Goal: Obtain resource: Download file/media

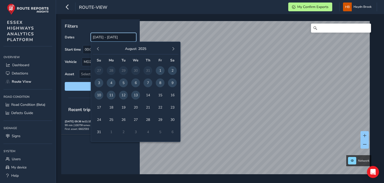
click at [119, 39] on input "[DATE] - [DATE]" at bounding box center [114, 37] width 46 height 9
click at [123, 96] on span "12" at bounding box center [123, 95] width 9 height 9
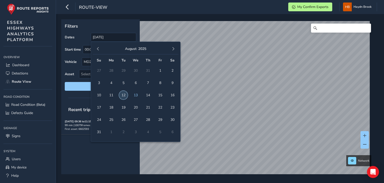
click at [123, 96] on span "12" at bounding box center [123, 95] width 9 height 9
type input "[DATE] - [DATE]"
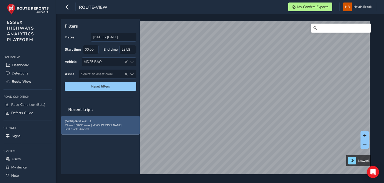
click at [87, 128] on span "First asset: 6602593" at bounding box center [77, 129] width 24 height 4
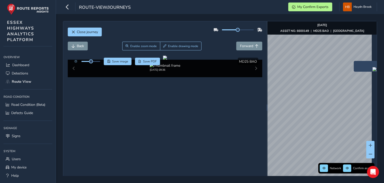
click at [373, 71] on img "Preview frame" at bounding box center [379, 69] width 13 height 4
click at [240, 47] on span "Forward" at bounding box center [246, 46] width 13 height 5
click at [240, 46] on span "Forward" at bounding box center [246, 46] width 13 height 5
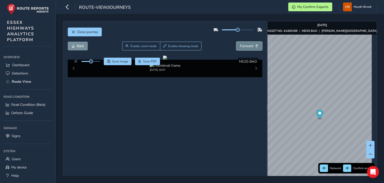
click at [240, 46] on span "Forward" at bounding box center [246, 46] width 13 height 5
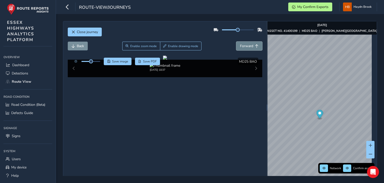
click at [240, 46] on span "Forward" at bounding box center [246, 46] width 13 height 5
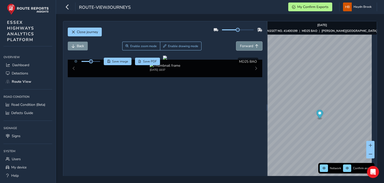
click at [240, 46] on span "Forward" at bounding box center [246, 46] width 13 height 5
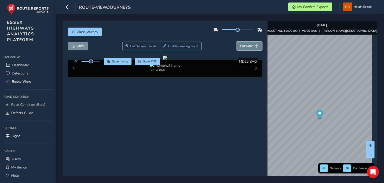
click at [240, 46] on span "Forward" at bounding box center [246, 46] width 13 height 5
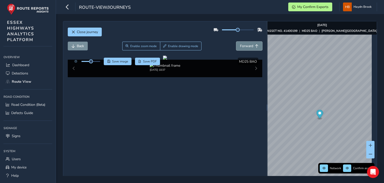
click at [240, 46] on span "Forward" at bounding box center [246, 46] width 13 height 5
click at [244, 47] on span "Forward" at bounding box center [246, 46] width 13 height 5
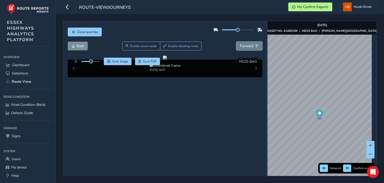
click at [243, 45] on span "Forward" at bounding box center [246, 46] width 13 height 5
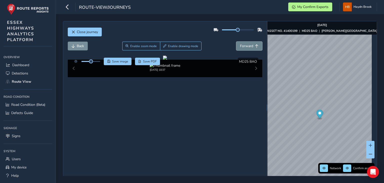
click at [243, 45] on span "Forward" at bounding box center [246, 46] width 13 height 5
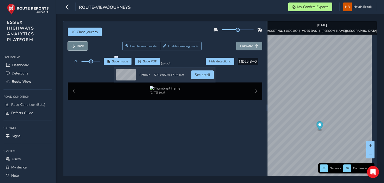
click at [76, 44] on button "Back" at bounding box center [78, 46] width 20 height 9
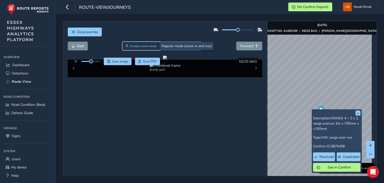
click at [142, 47] on span "Enable zoom mode" at bounding box center [143, 46] width 27 height 4
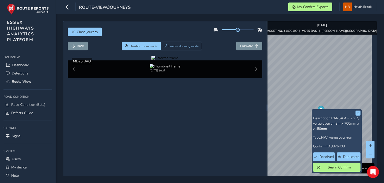
click at [151, 60] on div at bounding box center [164, 58] width 27 height 5
click at [132, 106] on img at bounding box center [334, 119] width 721 height 405
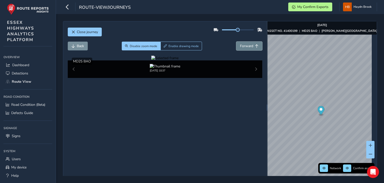
click at [248, 46] on span "Forward" at bounding box center [246, 46] width 13 height 5
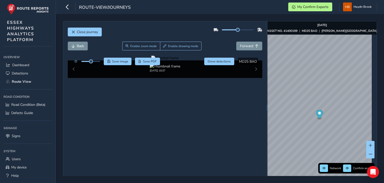
click at [151, 60] on div at bounding box center [164, 58] width 27 height 5
click at [134, 130] on img at bounding box center [329, 52] width 721 height 405
click at [245, 47] on span "Forward" at bounding box center [246, 46] width 13 height 5
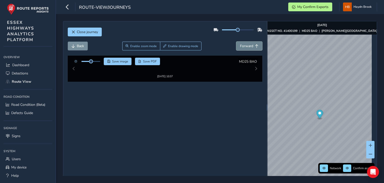
click at [245, 47] on span "Forward" at bounding box center [246, 46] width 13 height 5
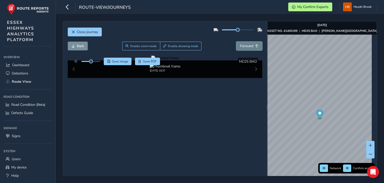
click at [245, 47] on span "Forward" at bounding box center [246, 46] width 13 height 5
click at [245, 48] on span "Forward" at bounding box center [246, 46] width 13 height 5
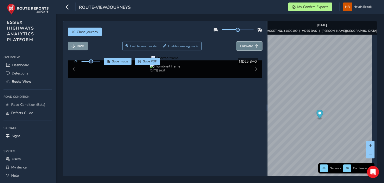
click at [245, 48] on span "Forward" at bounding box center [246, 46] width 13 height 5
click at [244, 48] on button "Forward" at bounding box center [250, 46] width 26 height 9
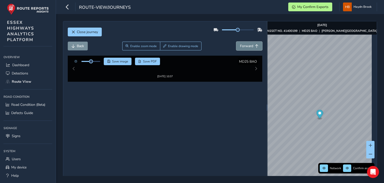
click at [244, 48] on button "Forward" at bounding box center [250, 46] width 26 height 9
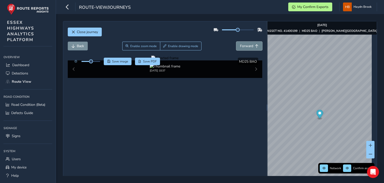
click at [244, 48] on button "Forward" at bounding box center [250, 46] width 26 height 9
click at [243, 49] on button "Forward" at bounding box center [250, 46] width 26 height 9
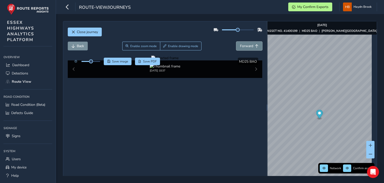
click at [243, 49] on button "Forward" at bounding box center [250, 46] width 26 height 9
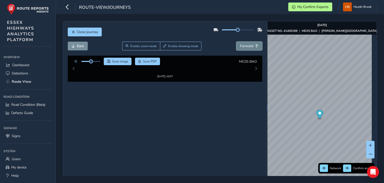
click at [243, 49] on button "Forward" at bounding box center [250, 46] width 26 height 9
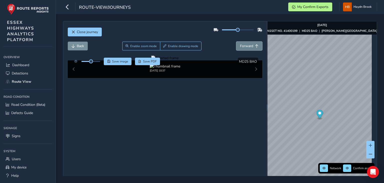
click at [243, 49] on button "Forward" at bounding box center [250, 46] width 26 height 9
click at [79, 47] on span "Back" at bounding box center [80, 46] width 7 height 5
click at [247, 48] on span "Forward" at bounding box center [246, 46] width 13 height 5
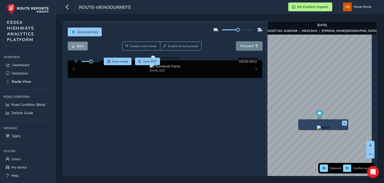
click at [247, 48] on span "Forward" at bounding box center [246, 46] width 13 height 5
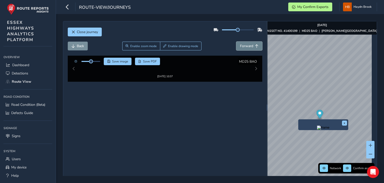
click at [247, 48] on span "Forward" at bounding box center [246, 46] width 13 height 5
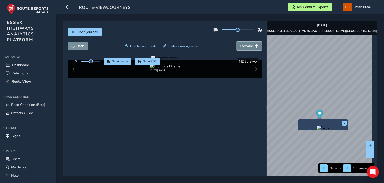
click at [247, 48] on span "Forward" at bounding box center [246, 46] width 13 height 5
click at [247, 46] on span "Forward" at bounding box center [246, 46] width 13 height 5
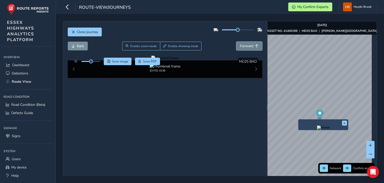
click at [247, 46] on span "Forward" at bounding box center [246, 46] width 13 height 5
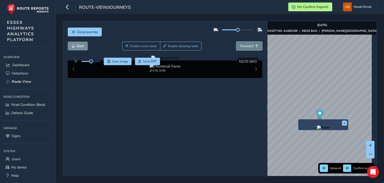
click at [247, 46] on span "Forward" at bounding box center [246, 46] width 13 height 5
click at [247, 44] on span "Forward" at bounding box center [246, 46] width 13 height 5
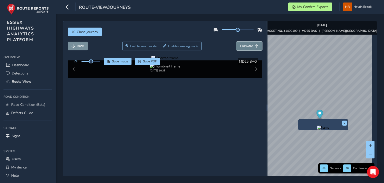
click at [246, 47] on span "Forward" at bounding box center [246, 46] width 13 height 5
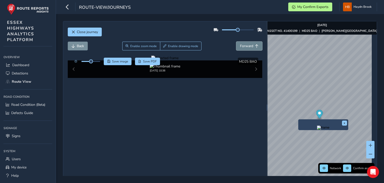
click at [246, 47] on span "Forward" at bounding box center [246, 46] width 13 height 5
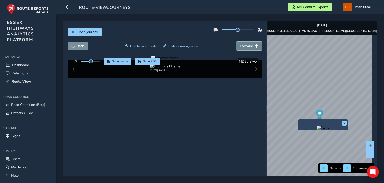
click at [246, 47] on span "Forward" at bounding box center [246, 46] width 13 height 5
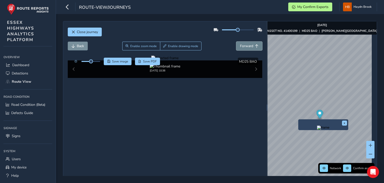
click at [246, 47] on span "Forward" at bounding box center [246, 46] width 13 height 5
click at [247, 47] on span "Forward" at bounding box center [246, 46] width 13 height 5
click at [248, 45] on span "Forward" at bounding box center [246, 46] width 13 height 5
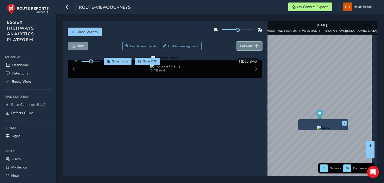
click at [248, 45] on span "Forward" at bounding box center [246, 46] width 13 height 5
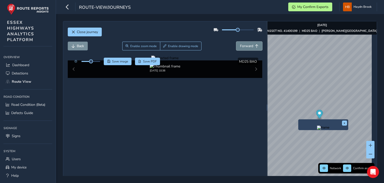
click at [248, 45] on span "Forward" at bounding box center [246, 46] width 13 height 5
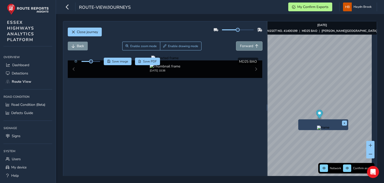
click at [248, 45] on span "Forward" at bounding box center [246, 46] width 13 height 5
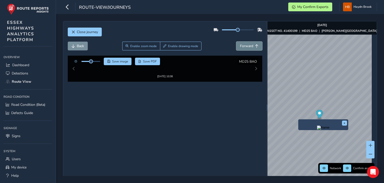
click at [248, 45] on span "Forward" at bounding box center [246, 46] width 13 height 5
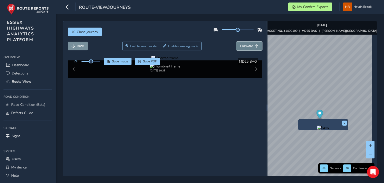
click at [248, 45] on span "Forward" at bounding box center [246, 46] width 13 height 5
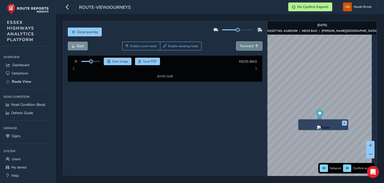
click at [248, 45] on span "Forward" at bounding box center [246, 46] width 13 height 5
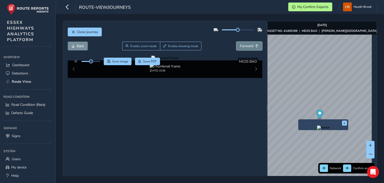
click at [248, 45] on span "Forward" at bounding box center [246, 46] width 13 height 5
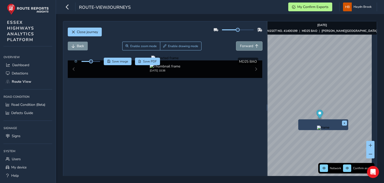
click at [248, 45] on span "Forward" at bounding box center [246, 46] width 13 height 5
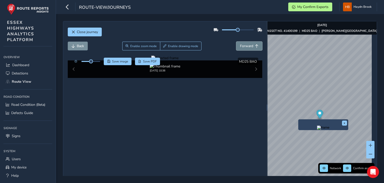
click at [248, 45] on span "Forward" at bounding box center [246, 46] width 13 height 5
click at [83, 47] on span "Back" at bounding box center [80, 46] width 7 height 5
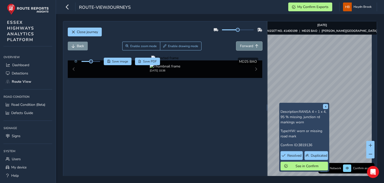
click at [247, 42] on button "Forward" at bounding box center [250, 46] width 26 height 9
click at [246, 44] on span "Forward" at bounding box center [246, 46] width 13 height 5
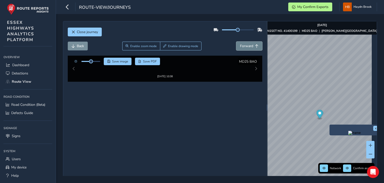
click at [248, 46] on span "Forward" at bounding box center [246, 46] width 13 height 5
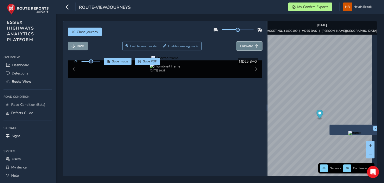
click at [248, 46] on span "Forward" at bounding box center [246, 46] width 13 height 5
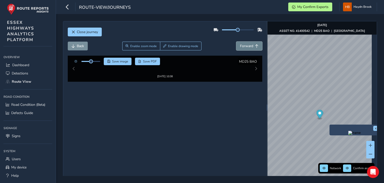
click at [248, 46] on span "Forward" at bounding box center [246, 46] width 13 height 5
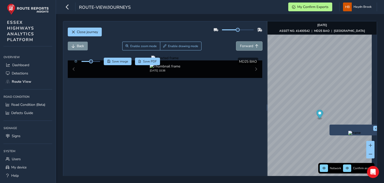
click at [248, 46] on span "Forward" at bounding box center [246, 46] width 13 height 5
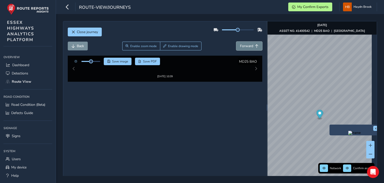
click at [248, 46] on span "Forward" at bounding box center [246, 46] width 13 height 5
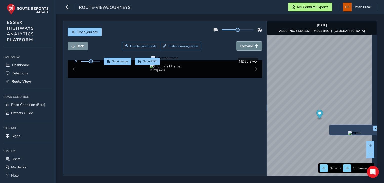
click at [248, 46] on span "Forward" at bounding box center [246, 46] width 13 height 5
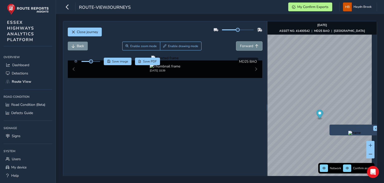
click at [248, 46] on span "Forward" at bounding box center [246, 46] width 13 height 5
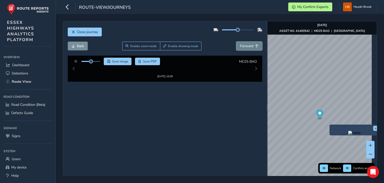
click at [248, 46] on span "Forward" at bounding box center [246, 46] width 13 height 5
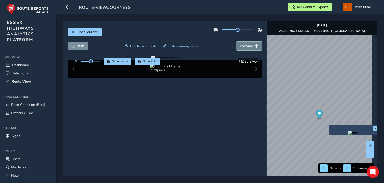
click at [248, 46] on span "Forward" at bounding box center [246, 46] width 13 height 5
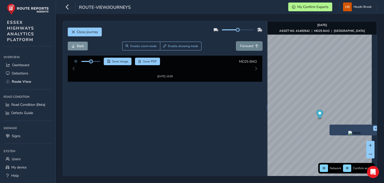
click at [248, 46] on span "Forward" at bounding box center [246, 46] width 13 height 5
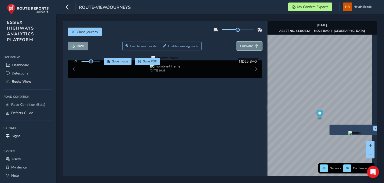
click at [248, 46] on span "Forward" at bounding box center [246, 46] width 13 height 5
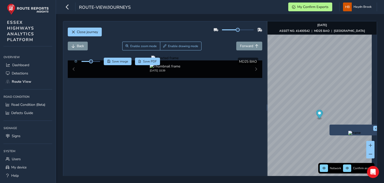
click at [151, 60] on div at bounding box center [164, 58] width 27 height 5
click at [139, 121] on img at bounding box center [316, 79] width 721 height 405
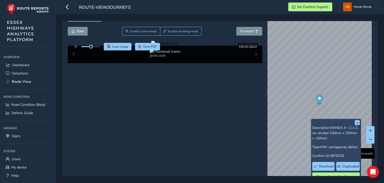
scroll to position [21, 0]
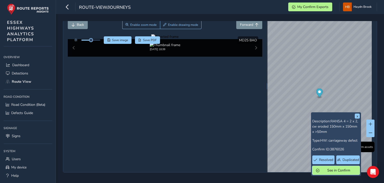
click at [331, 169] on span "See in Confirm" at bounding box center [339, 170] width 35 height 5
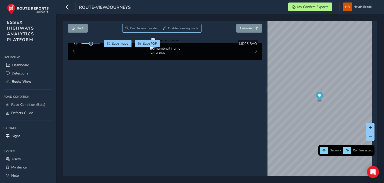
scroll to position [19, 0]
click at [151, 43] on div at bounding box center [164, 40] width 27 height 5
click at [240, 27] on span "Forward" at bounding box center [246, 28] width 13 height 5
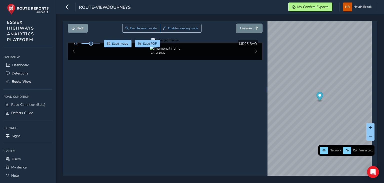
click at [240, 27] on span "Forward" at bounding box center [246, 28] width 13 height 5
click at [78, 26] on span "Back" at bounding box center [80, 28] width 7 height 5
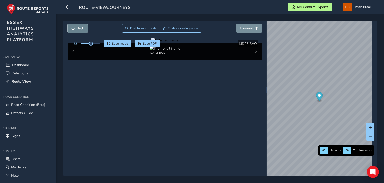
click at [78, 26] on span "Back" at bounding box center [80, 28] width 7 height 5
click at [252, 29] on button "Forward" at bounding box center [250, 28] width 26 height 9
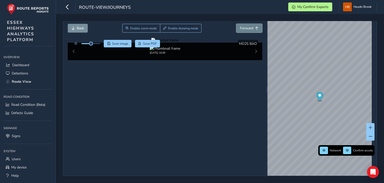
click at [252, 29] on button "Forward" at bounding box center [250, 28] width 26 height 9
click at [151, 43] on div at bounding box center [164, 40] width 27 height 5
click at [140, 102] on img at bounding box center [313, 59] width 721 height 405
click at [120, 45] on button "Save image" at bounding box center [118, 44] width 28 height 8
click at [241, 29] on span "Forward" at bounding box center [246, 28] width 13 height 5
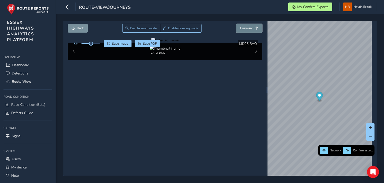
click at [241, 29] on span "Forward" at bounding box center [246, 28] width 13 height 5
